Goal: Task Accomplishment & Management: Manage account settings

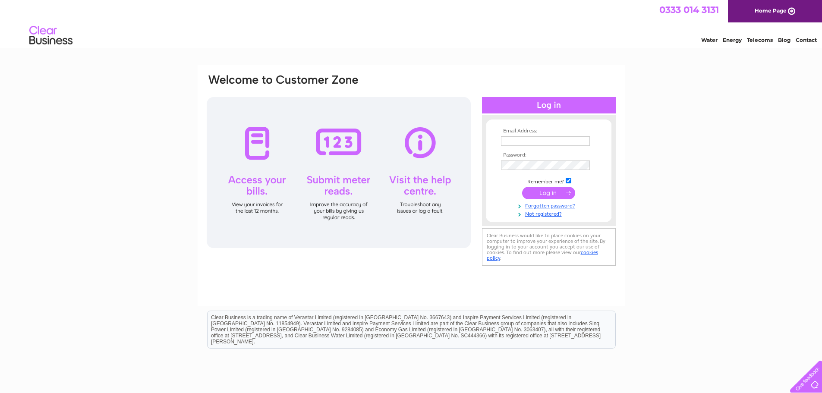
drag, startPoint x: 513, startPoint y: 142, endPoint x: 524, endPoint y: 142, distance: 10.8
click at [513, 142] on input "text" at bounding box center [545, 140] width 89 height 9
click at [510, 161] on td at bounding box center [549, 166] width 100 height 14
click at [538, 143] on input "contact@sb-pm.co.uk" at bounding box center [545, 140] width 89 height 9
drag, startPoint x: 566, startPoint y: 139, endPoint x: 454, endPoint y: 134, distance: 112.8
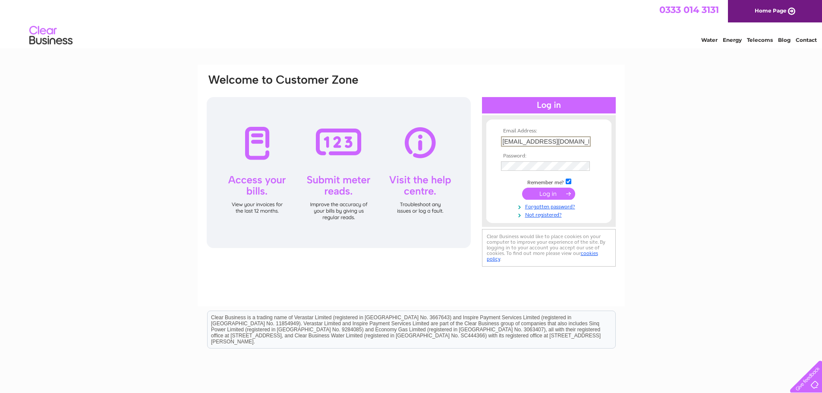
click at [455, 135] on div "Email Address: contact@sb-pm.co.uk Password:" at bounding box center [411, 171] width 411 height 196
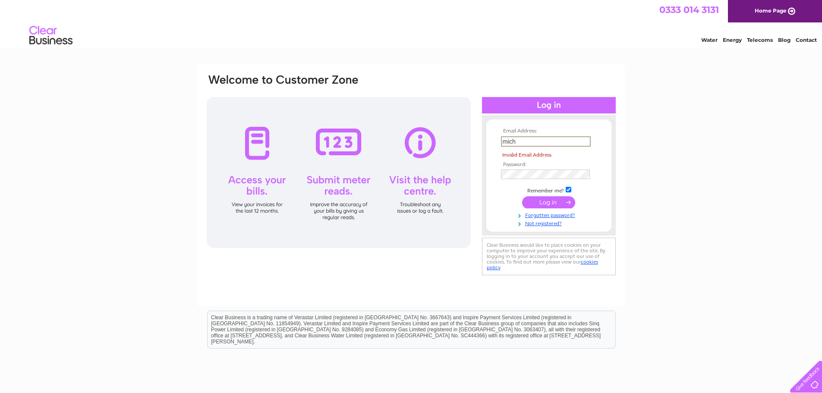
type input "michelle@sb-pm.co.uk"
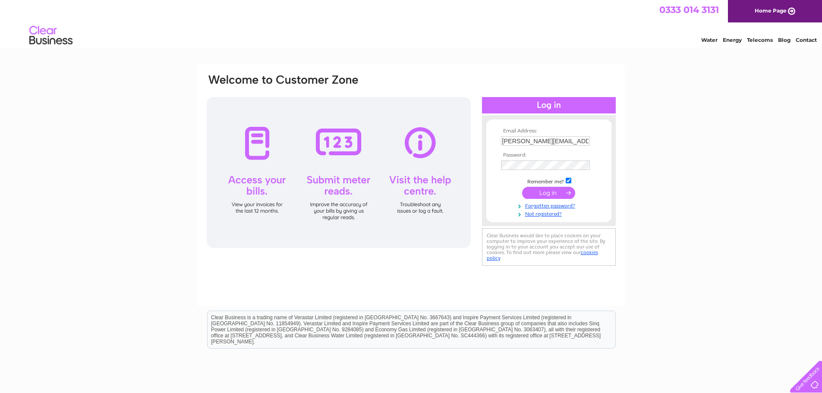
click at [545, 192] on input "submit" at bounding box center [548, 193] width 53 height 12
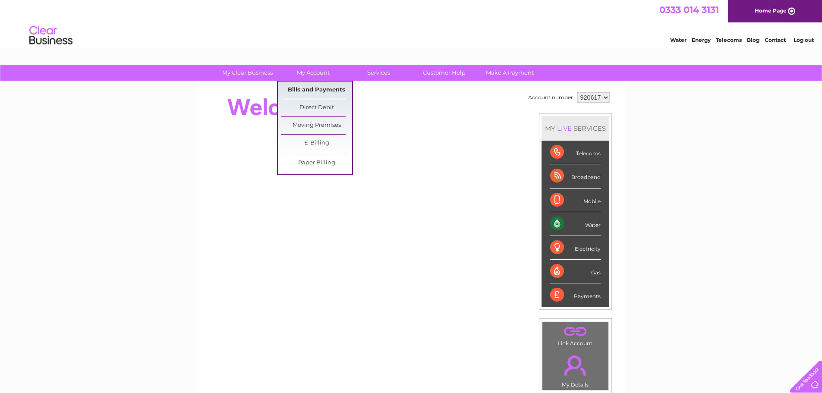
click at [316, 86] on link "Bills and Payments" at bounding box center [316, 90] width 71 height 17
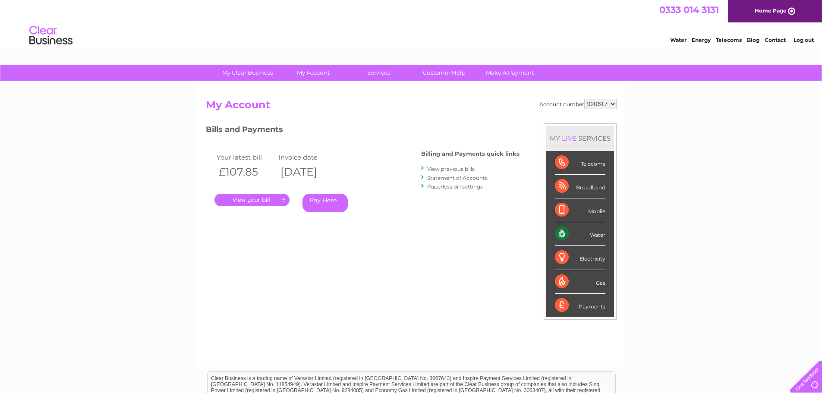
click at [240, 198] on link "." at bounding box center [252, 200] width 75 height 13
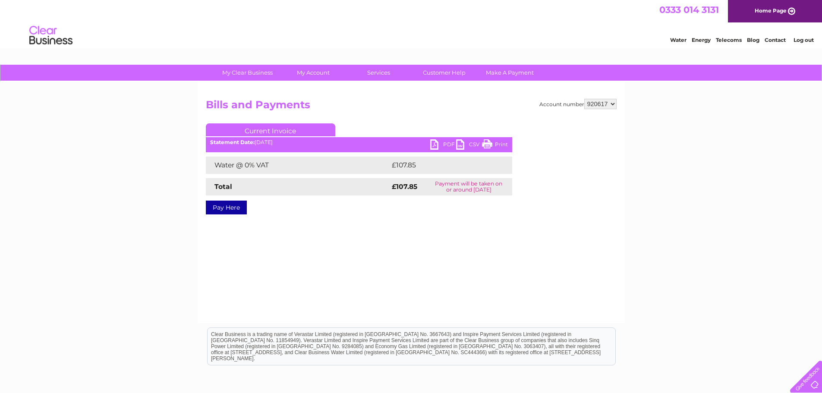
click at [433, 143] on link "PDF" at bounding box center [443, 145] width 26 height 13
click at [802, 135] on div "My Clear Business Login Details My Details My Preferences Link Account My Accou…" at bounding box center [411, 268] width 822 height 406
